Goal: Complete application form

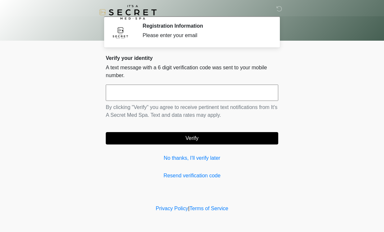
click at [206, 92] on input "text" at bounding box center [192, 93] width 172 height 16
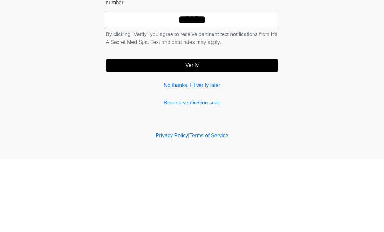
type input "******"
click at [219, 132] on button "Verify" at bounding box center [192, 138] width 172 height 12
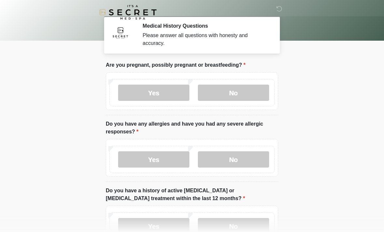
click at [238, 99] on label "No" at bounding box center [233, 93] width 71 height 16
click at [239, 164] on label "No" at bounding box center [233, 159] width 71 height 16
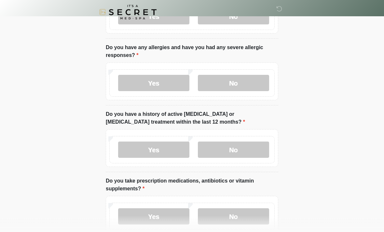
scroll to position [76, 0]
click at [251, 147] on label "No" at bounding box center [233, 149] width 71 height 16
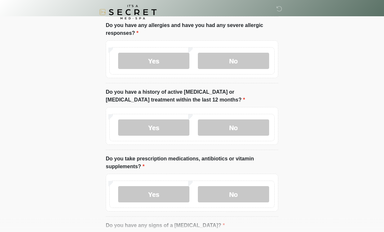
click at [241, 192] on label "No" at bounding box center [233, 194] width 71 height 16
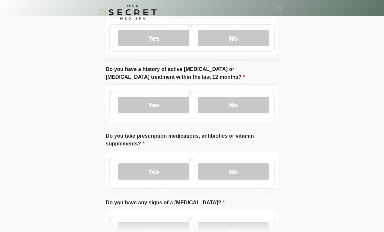
scroll to position [128, 0]
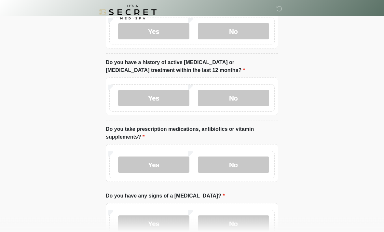
click at [164, 162] on label "Yes" at bounding box center [153, 165] width 71 height 16
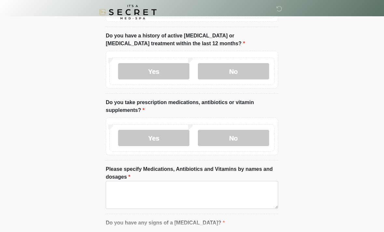
scroll to position [155, 0]
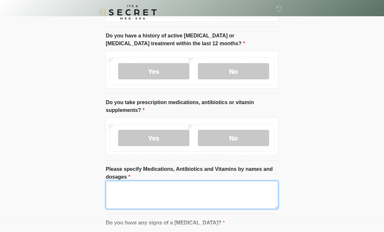
click at [230, 191] on textarea "Please specify Medications, Antibiotics and Vitamins by names and dosages" at bounding box center [192, 195] width 172 height 28
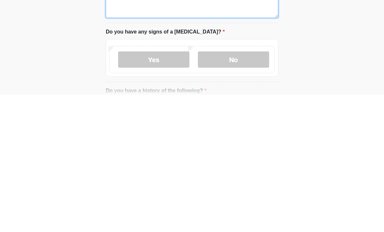
scroll to position [211, 0]
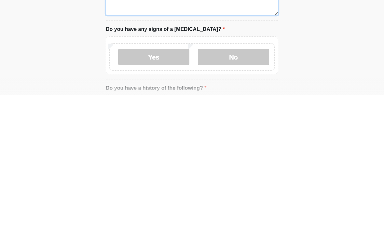
type textarea "**********"
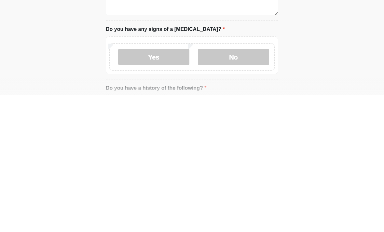
click at [245, 186] on label "No" at bounding box center [233, 194] width 71 height 16
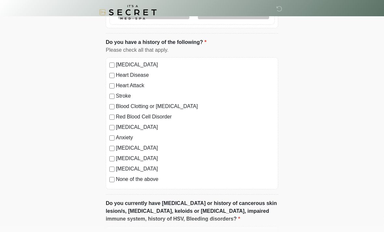
scroll to position [395, 0]
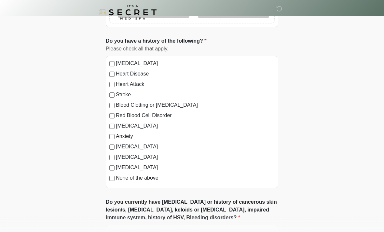
click at [117, 175] on label "None of the above" at bounding box center [195, 178] width 159 height 8
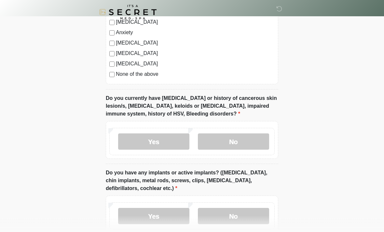
scroll to position [499, 0]
click at [165, 145] on label "Yes" at bounding box center [153, 141] width 71 height 16
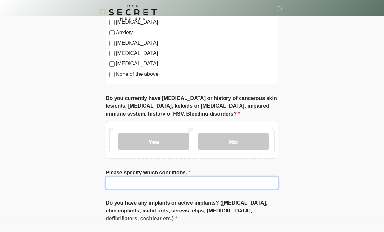
click at [204, 180] on input "Please specify which conditions." at bounding box center [192, 182] width 172 height 12
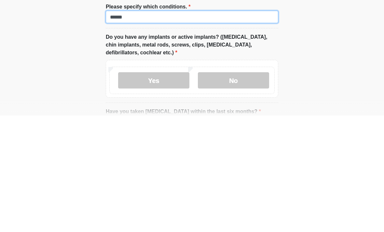
scroll to position [555, 0]
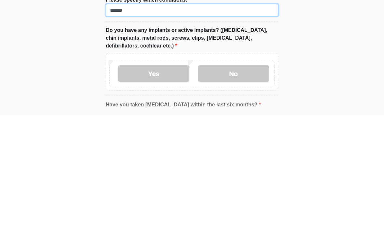
type input "******"
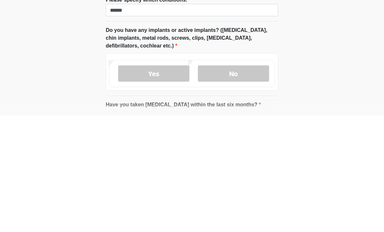
click at [242, 182] on label "No" at bounding box center [233, 190] width 71 height 16
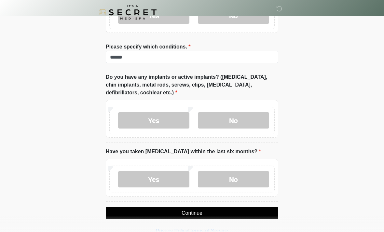
click at [235, 177] on label "No" at bounding box center [233, 179] width 71 height 16
click at [221, 215] on button "Continue" at bounding box center [192, 213] width 172 height 12
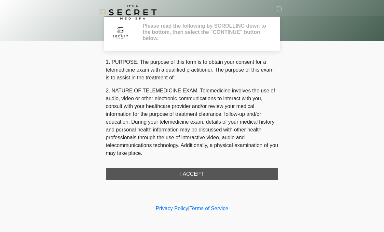
scroll to position [0, 0]
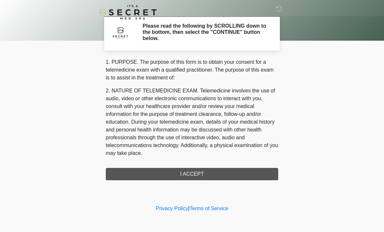
click at [226, 158] on div "1. PURPOSE. The purpose of this form is to obtain your consent for a telemedici…" at bounding box center [192, 109] width 172 height 102
click at [230, 175] on div "1. PURPOSE. The purpose of this form is to obtain your consent for a telemedici…" at bounding box center [192, 119] width 172 height 122
click at [203, 173] on div "1. PURPOSE. The purpose of this form is to obtain your consent for a telemedici…" at bounding box center [192, 119] width 172 height 122
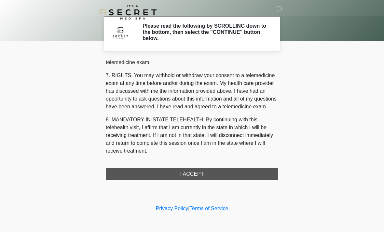
click at [186, 177] on div "1. PURPOSE. The purpose of this form is to obtain your consent for a telemedici…" at bounding box center [192, 119] width 172 height 122
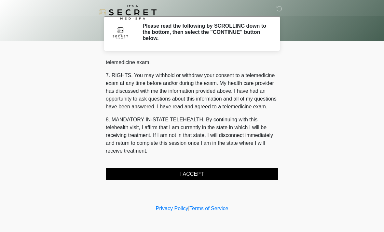
click at [186, 177] on button "I ACCEPT" at bounding box center [192, 174] width 172 height 12
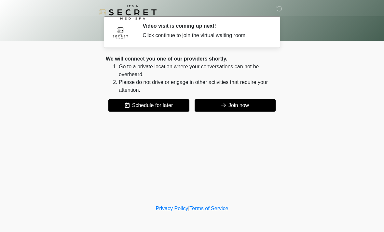
click at [235, 107] on button "Join now" at bounding box center [234, 105] width 81 height 12
